Goal: Task Accomplishment & Management: Manage account settings

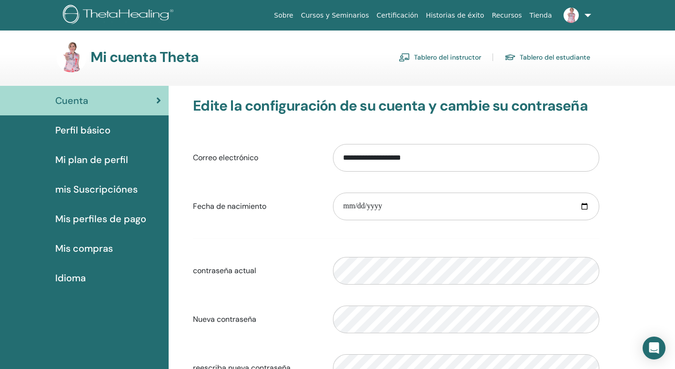
click at [453, 58] on link "Tablero del instructor" at bounding box center [440, 57] width 82 height 15
click at [452, 54] on link "Tablero del instructor" at bounding box center [440, 57] width 82 height 15
click at [424, 55] on link "Tablero del instructor" at bounding box center [440, 57] width 82 height 15
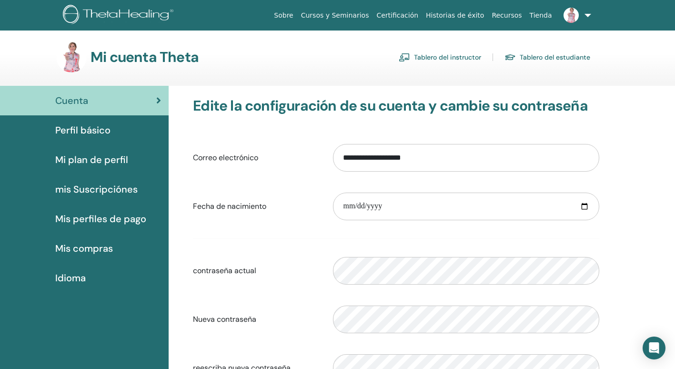
click at [424, 55] on link "Tablero del instructor" at bounding box center [440, 57] width 82 height 15
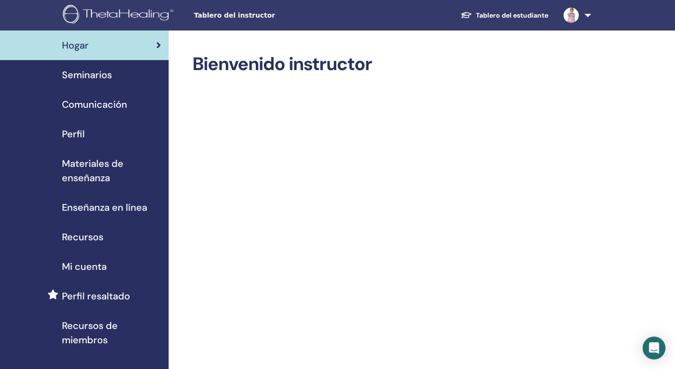
click at [101, 75] on span "Seminarios" at bounding box center [87, 75] width 50 height 14
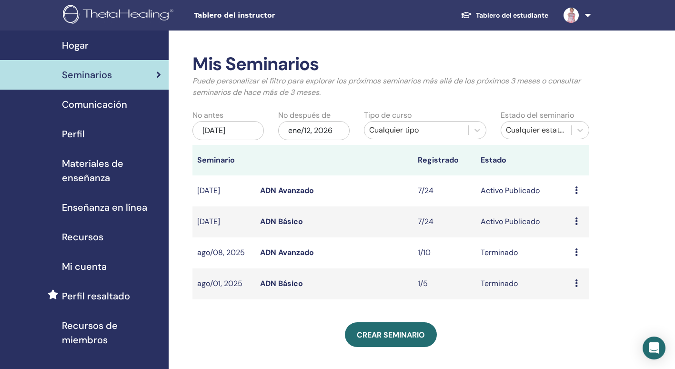
click at [293, 220] on link "ADN Básico" at bounding box center [281, 221] width 43 height 10
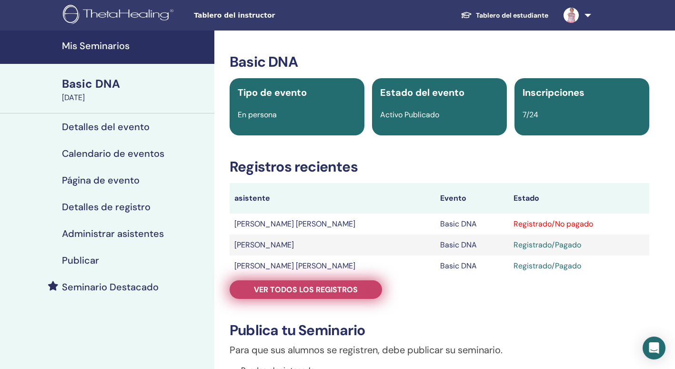
click at [336, 286] on span "Ver todos los registros" at bounding box center [306, 289] width 104 height 10
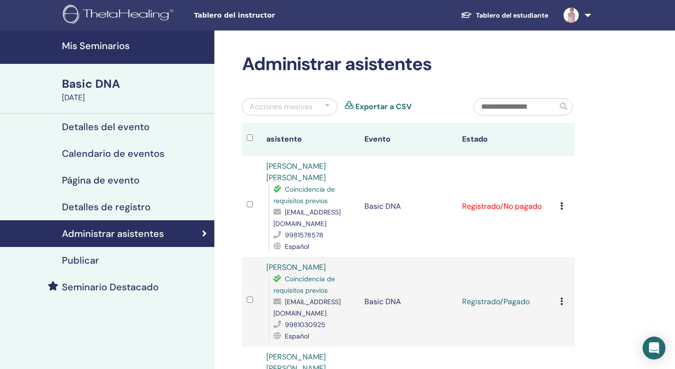
click at [561, 204] on icon at bounding box center [561, 206] width 3 height 8
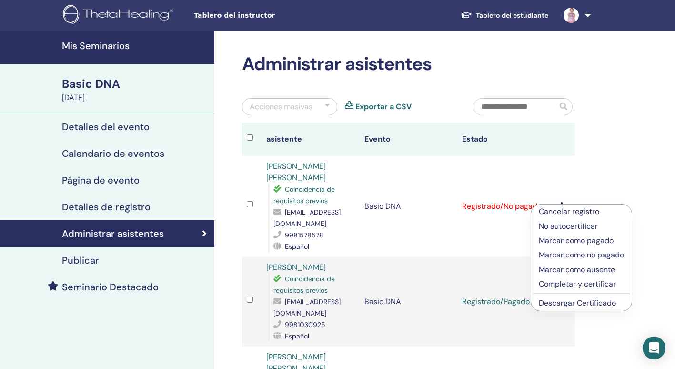
click at [587, 239] on p "Marcar como pagado" at bounding box center [581, 240] width 85 height 11
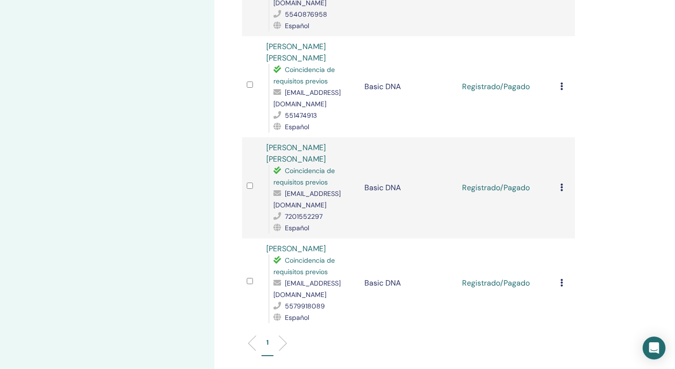
scroll to position [514, 0]
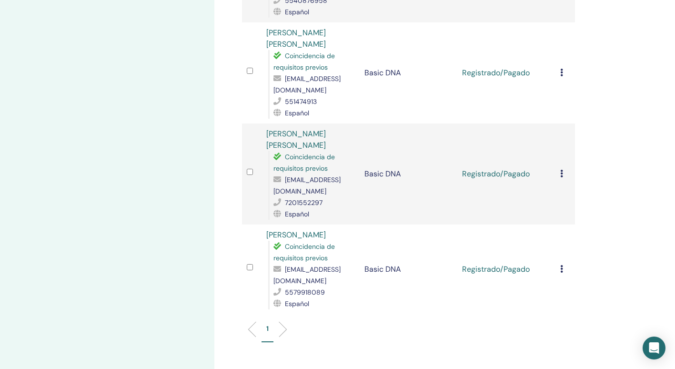
click at [561, 265] on icon at bounding box center [561, 269] width 3 height 8
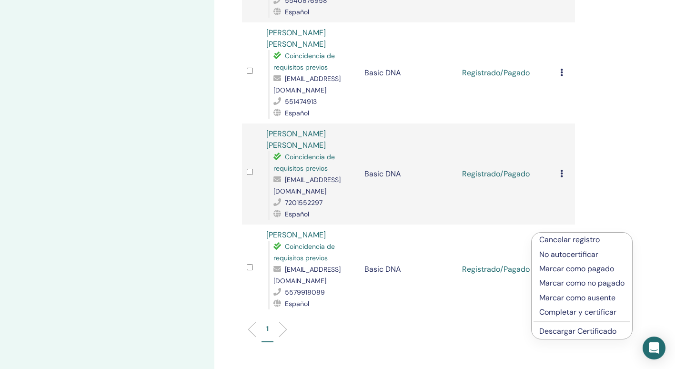
click at [583, 313] on p "Completar y certificar" at bounding box center [581, 311] width 85 height 11
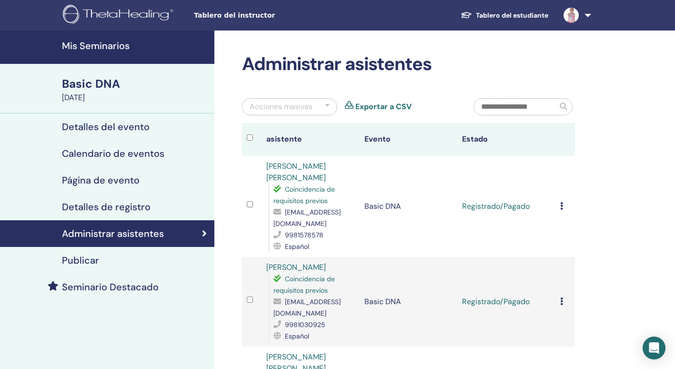
click at [562, 300] on icon at bounding box center [561, 301] width 3 height 8
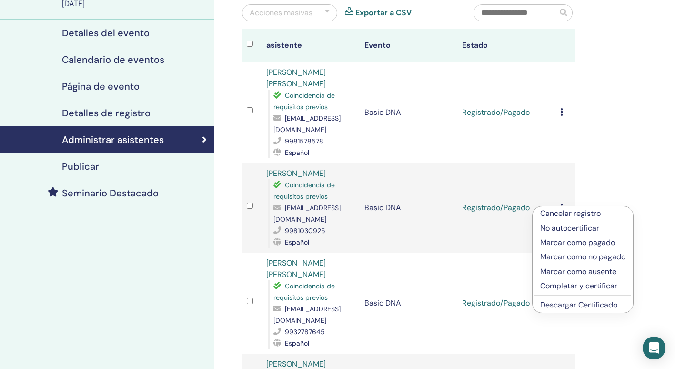
scroll to position [95, 0]
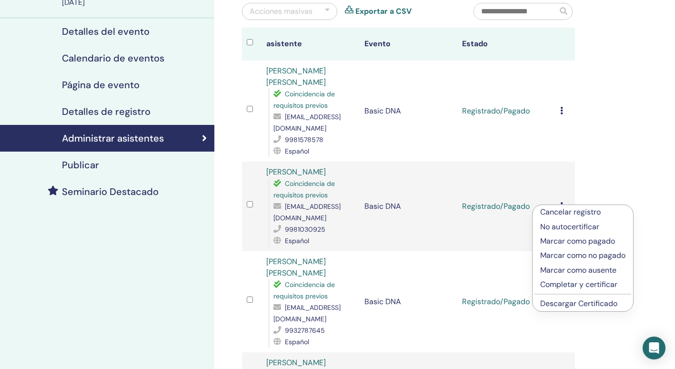
click at [599, 281] on p "Completar y certificar" at bounding box center [582, 284] width 85 height 11
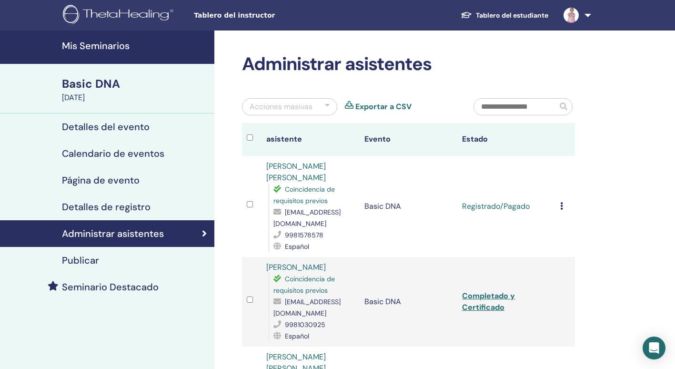
click at [562, 207] on icon at bounding box center [561, 206] width 3 height 8
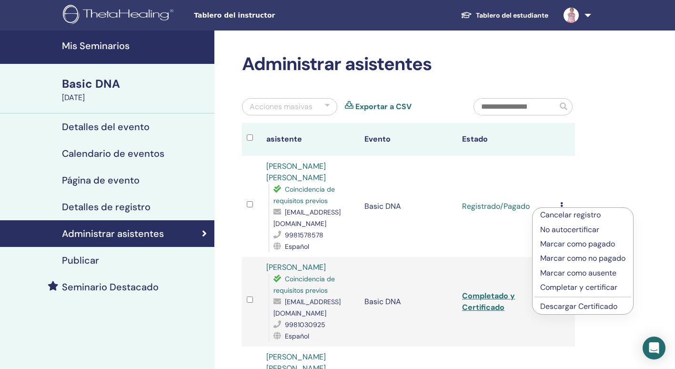
click at [565, 286] on p "Completar y certificar" at bounding box center [582, 286] width 85 height 11
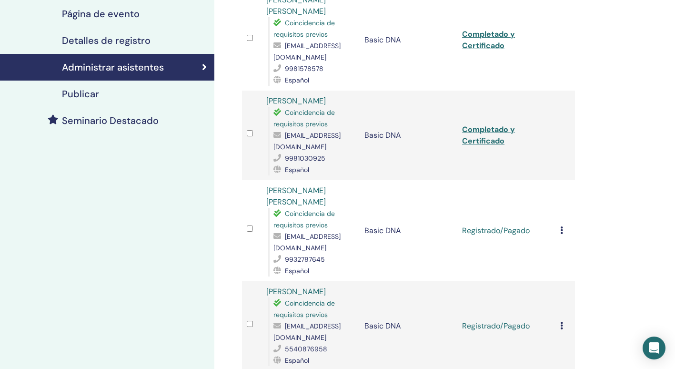
scroll to position [171, 0]
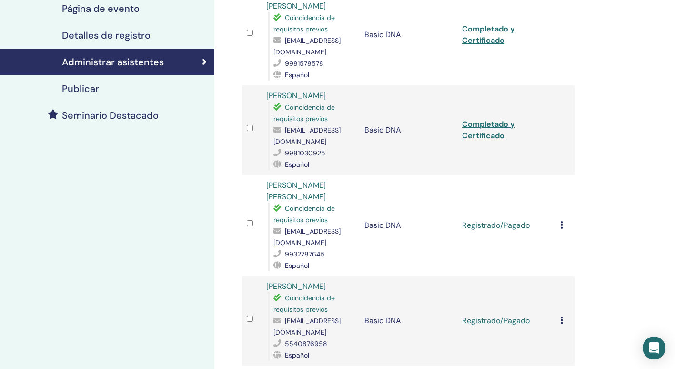
click at [561, 224] on icon at bounding box center [561, 225] width 3 height 8
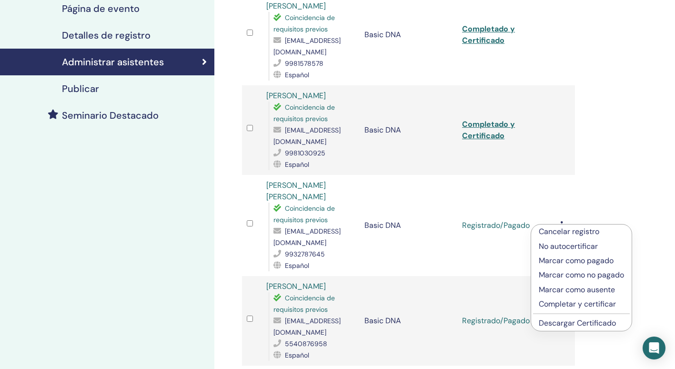
click at [569, 302] on p "Completar y certificar" at bounding box center [581, 303] width 85 height 11
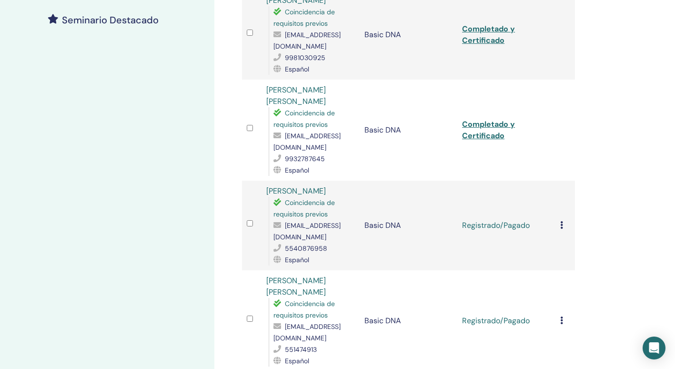
scroll to position [286, 0]
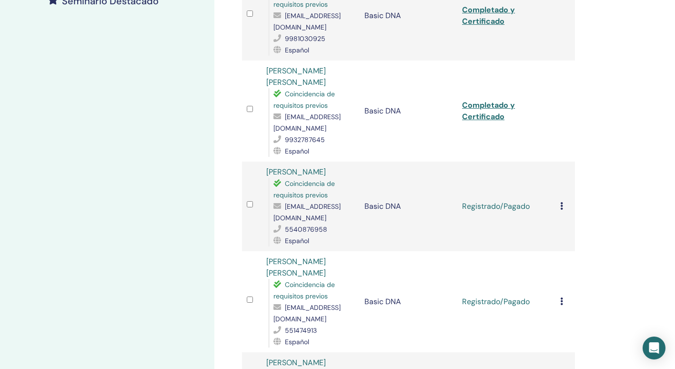
click at [563, 206] on div "Cancelar registro No autocertificar Marcar como pagado Marcar como no pagado Ma…" at bounding box center [565, 205] width 10 height 11
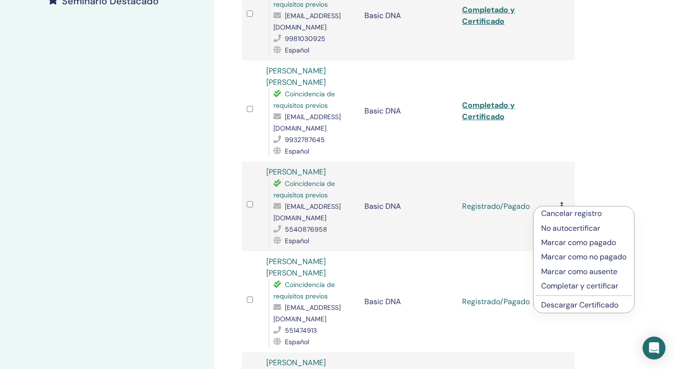
click at [567, 285] on p "Completar y certificar" at bounding box center [583, 285] width 85 height 11
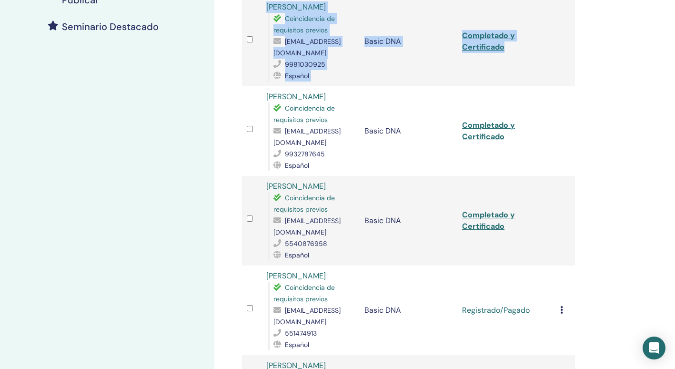
scroll to position [298, 0]
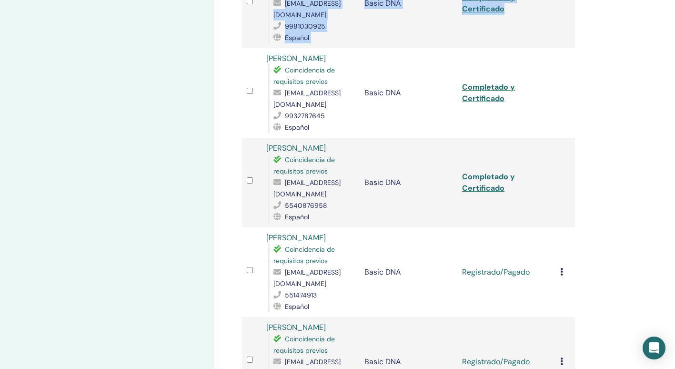
click at [648, 243] on div "Administrar asistentes Acciones masivas Exportar a CSV asistente Evento Estado …" at bounding box center [439, 199] width 450 height 934
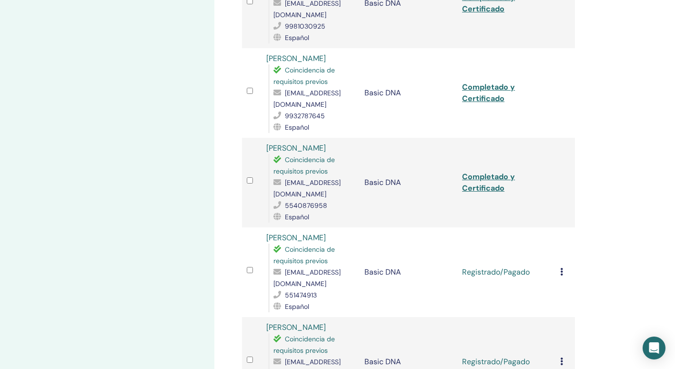
click at [561, 275] on icon at bounding box center [561, 272] width 3 height 8
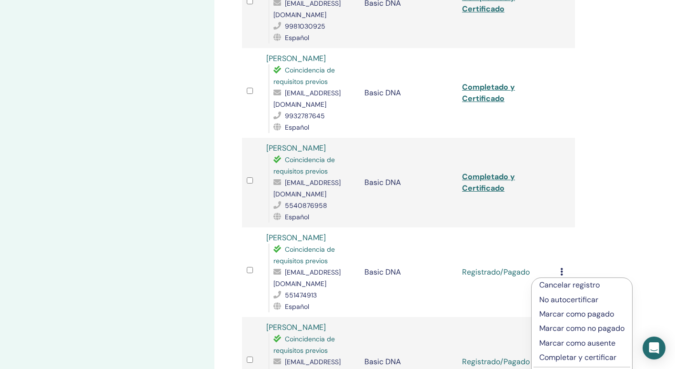
click at [569, 353] on p "Completar y certificar" at bounding box center [581, 356] width 85 height 11
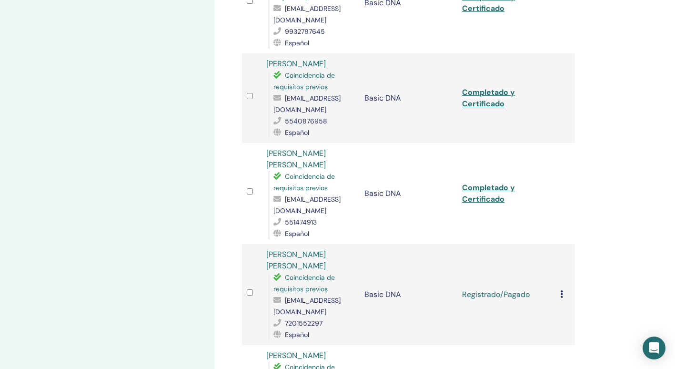
scroll to position [412, 0]
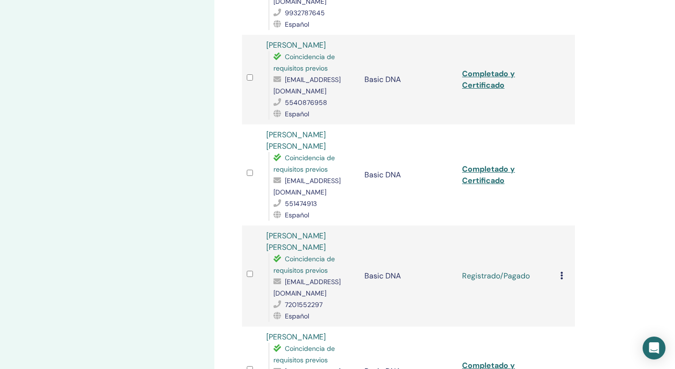
click at [561, 271] on icon at bounding box center [561, 275] width 3 height 8
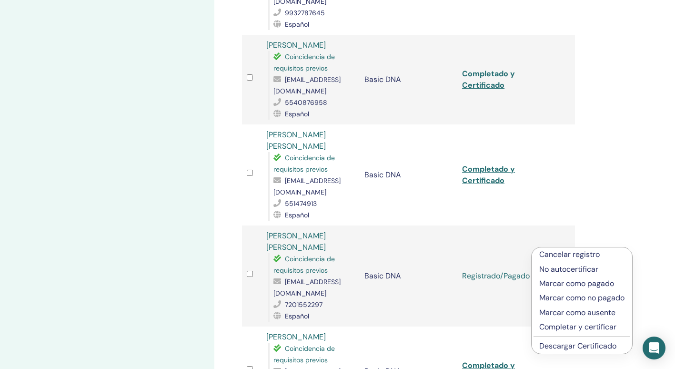
click at [559, 329] on p "Completar y certificar" at bounding box center [581, 326] width 85 height 11
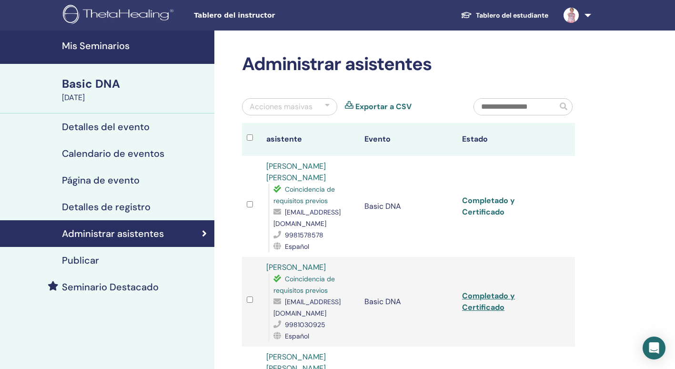
click at [487, 210] on link "Completado y Certificado" at bounding box center [488, 205] width 53 height 21
click at [488, 306] on link "Completado y Certificado" at bounding box center [488, 300] width 53 height 21
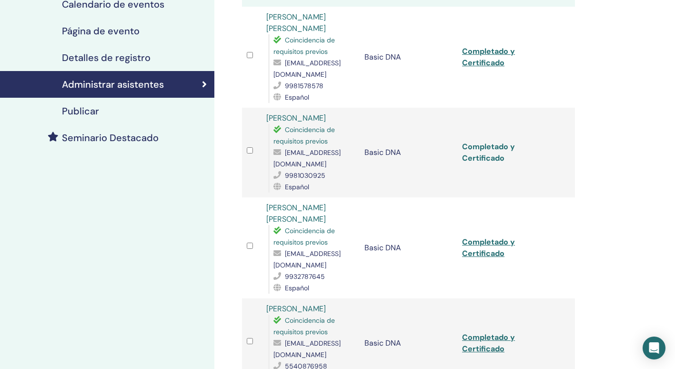
scroll to position [152, 0]
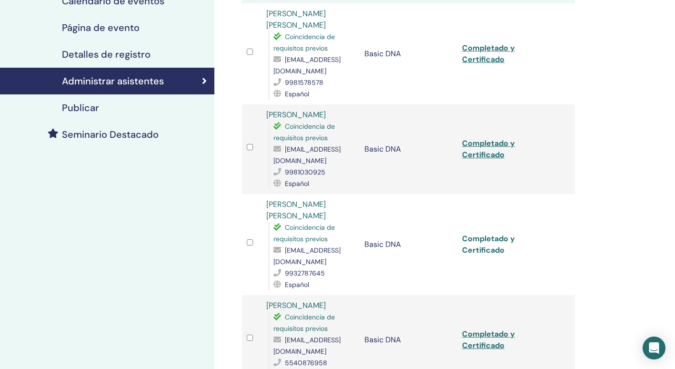
click at [489, 252] on link "Completado y Certificado" at bounding box center [488, 243] width 53 height 21
click at [475, 347] on link "Completado y Certificado" at bounding box center [488, 339] width 53 height 21
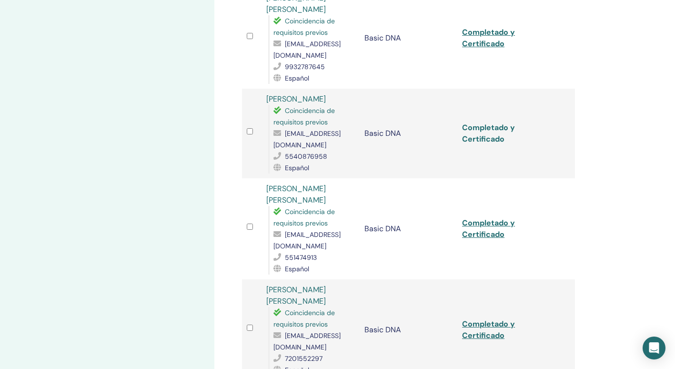
scroll to position [362, 0]
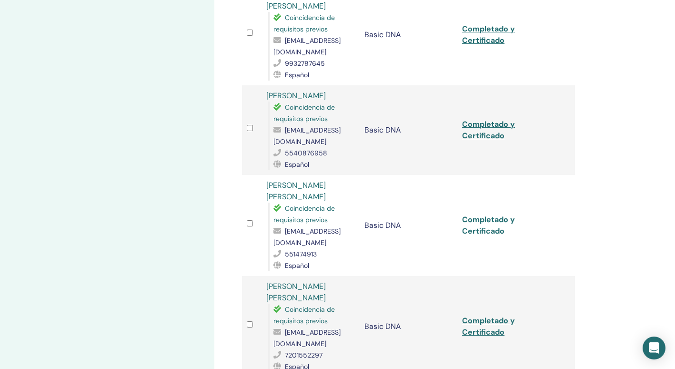
click at [489, 220] on link "Completado y Certificado" at bounding box center [488, 224] width 53 height 21
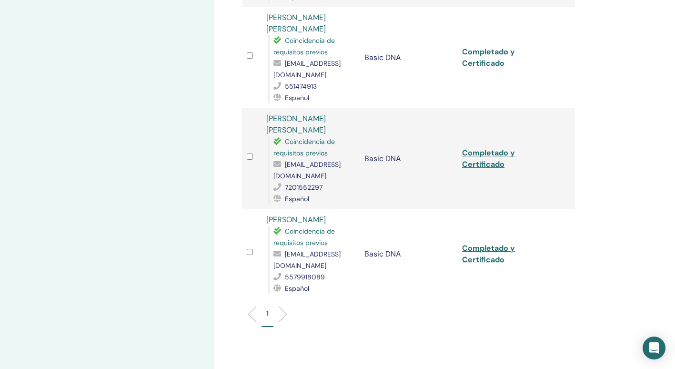
scroll to position [533, 0]
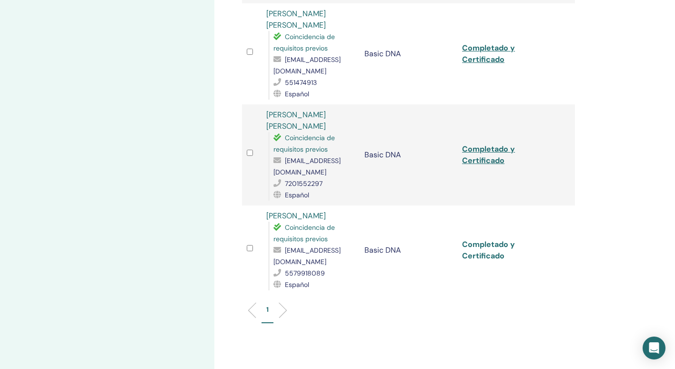
click at [479, 239] on link "Completado y Certificado" at bounding box center [488, 249] width 53 height 21
